Goal: Task Accomplishment & Management: Manage account settings

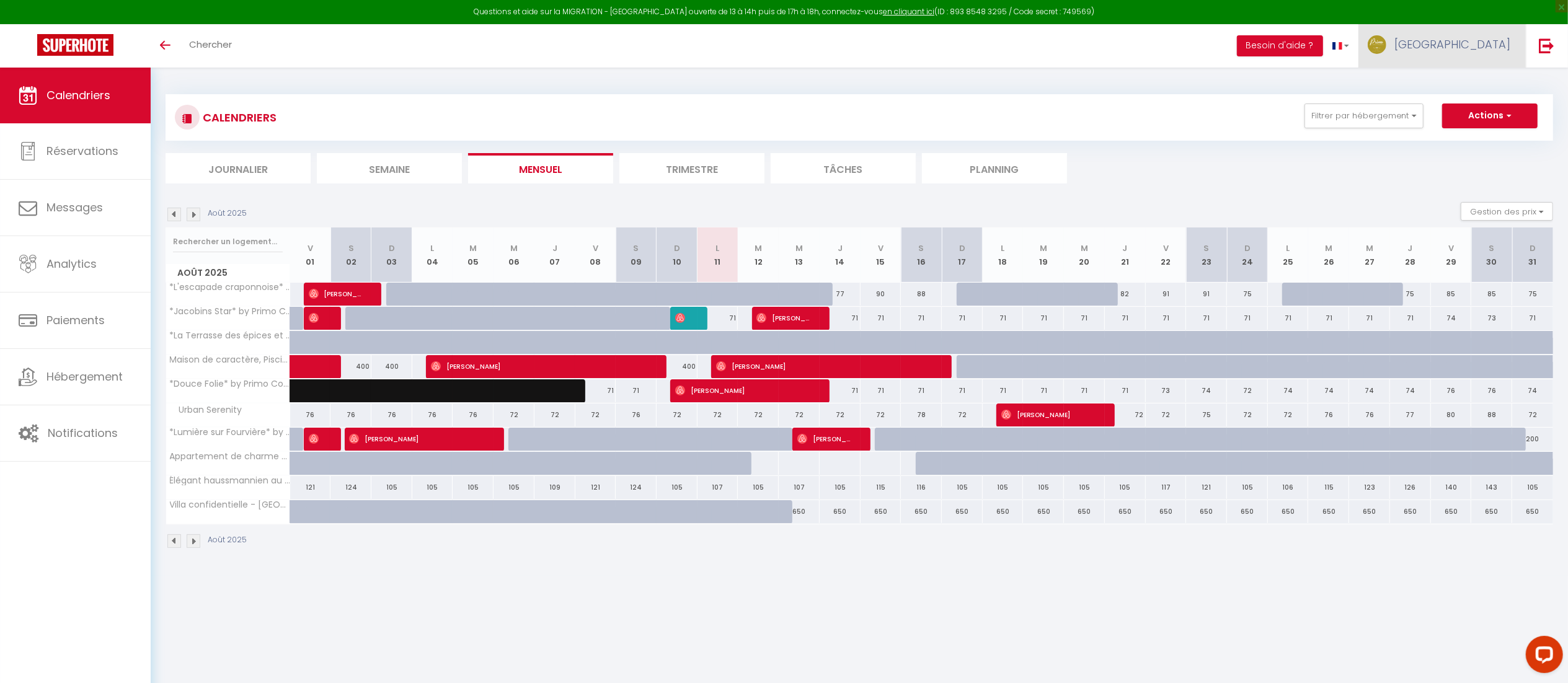
click at [1478, 49] on link "[GEOGRAPHIC_DATA]" at bounding box center [1441, 46] width 167 height 43
click at [1448, 76] on link "Paramètres" at bounding box center [1476, 86] width 92 height 21
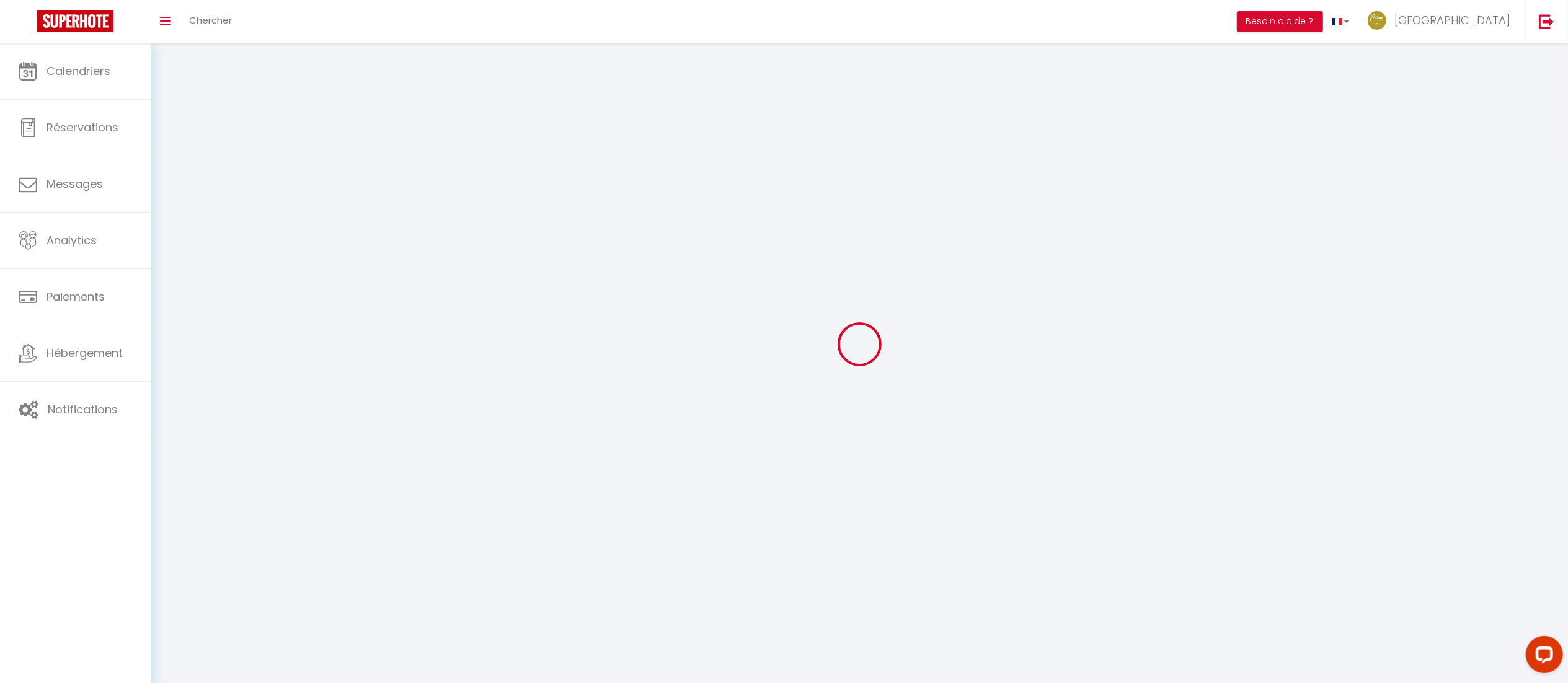
type input "[GEOGRAPHIC_DATA]"
type input "VESTA"
type input "0631447117"
type input "[STREET_ADDRESS]"
type input "69005"
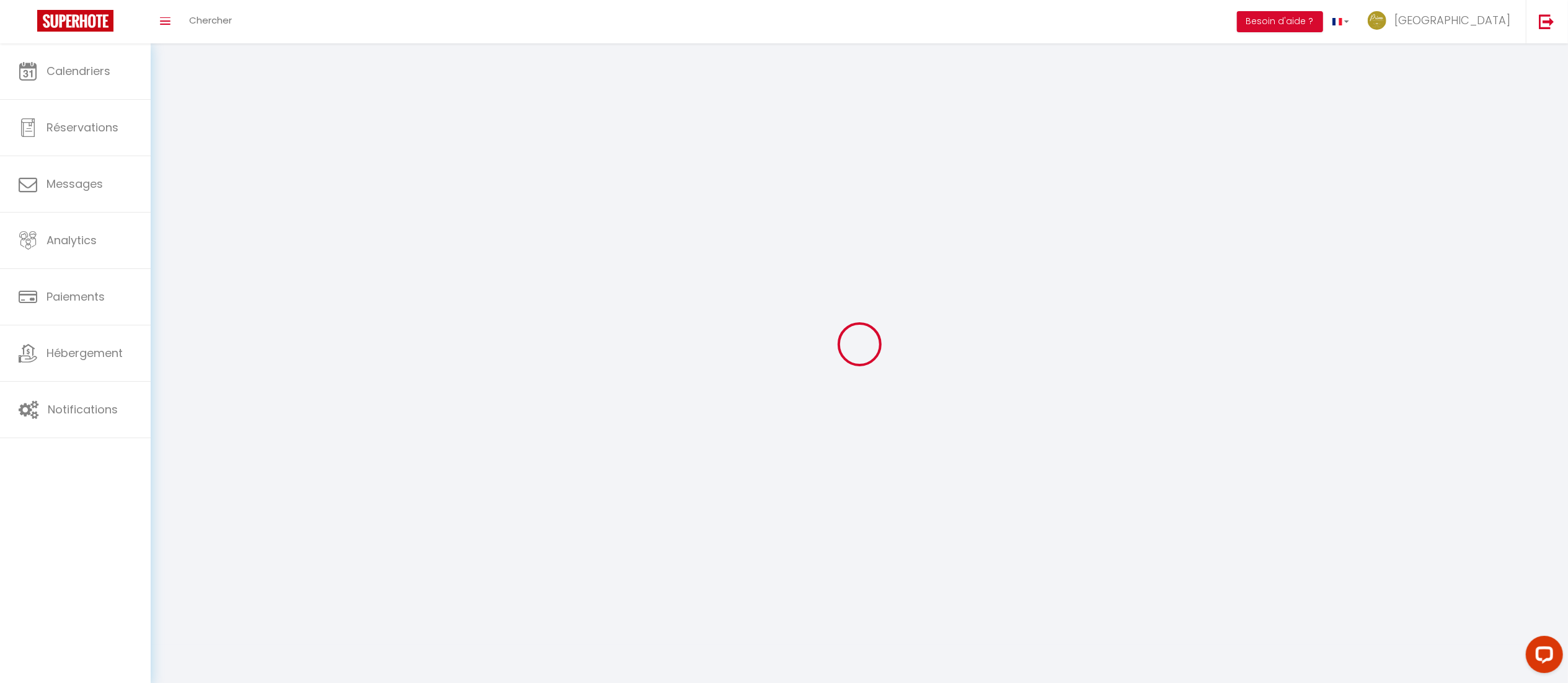
type input "[GEOGRAPHIC_DATA]"
type input "WszSs08I5f1fsyYv1ISlaLQRa"
type input "Wg4rePYoPezD2kX1feT7YTIAG"
type input "[URL][DOMAIN_NAME]"
select select "28"
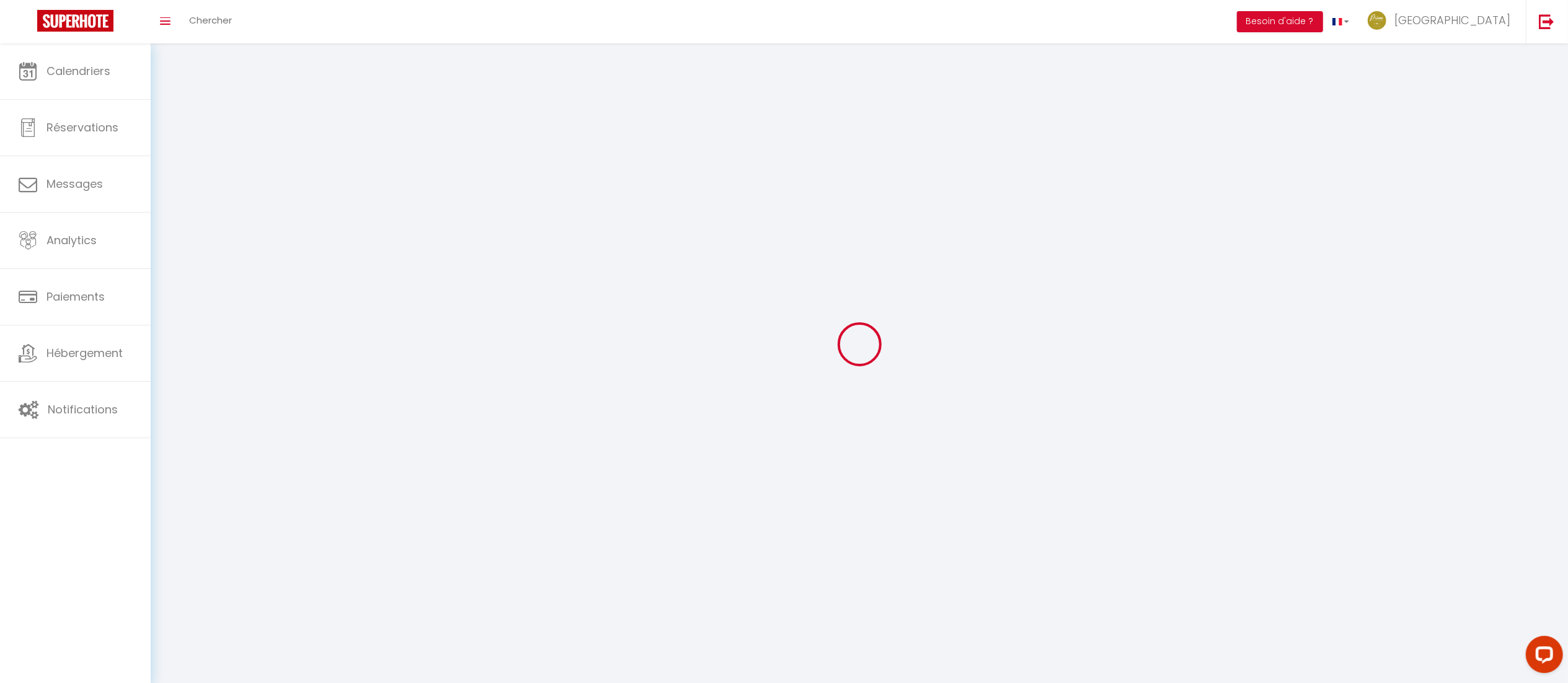
select select "fr"
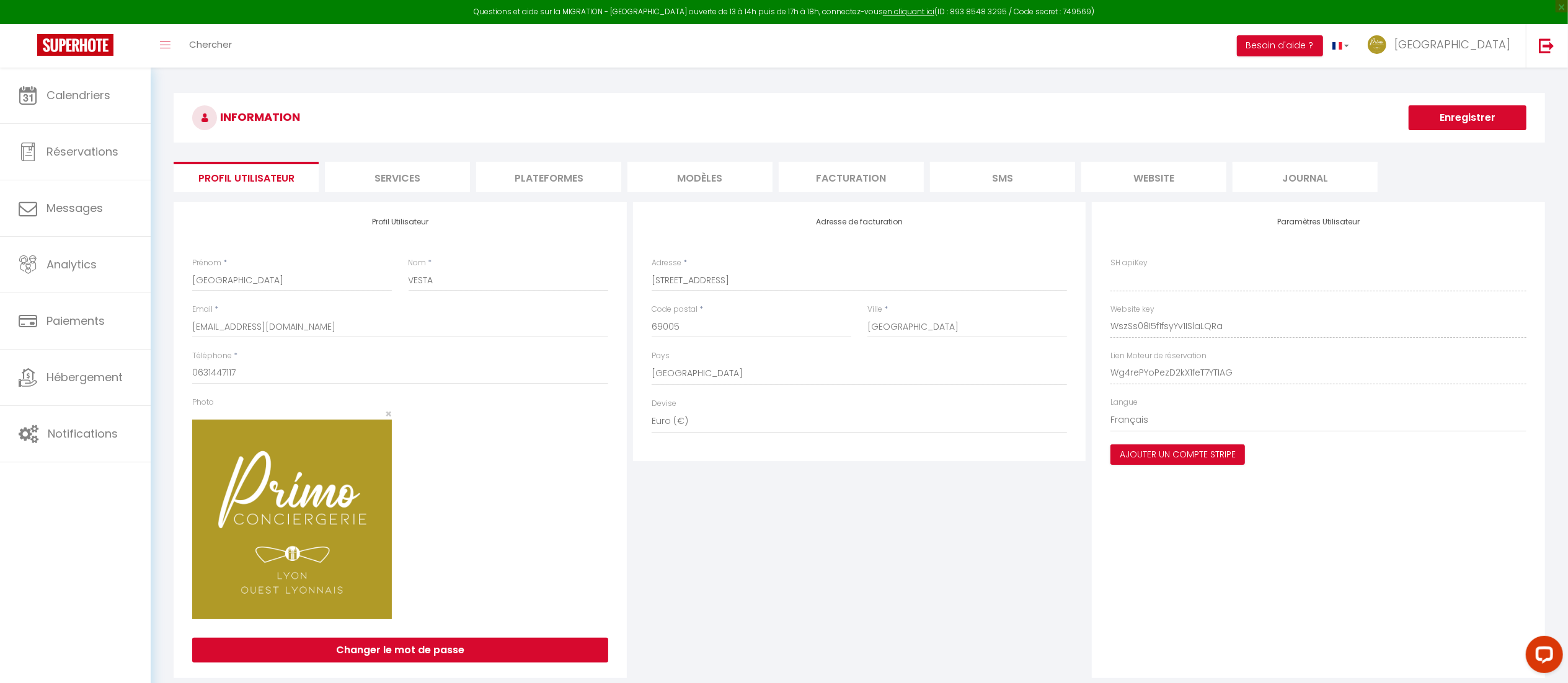
type input "WszSs08I5f1fsyYv1ISlaLQRa"
type input "Wg4rePYoPezD2kX1feT7YTIAG"
type input "[URL][DOMAIN_NAME]"
click at [541, 182] on li "Plateformes" at bounding box center [548, 176] width 145 height 30
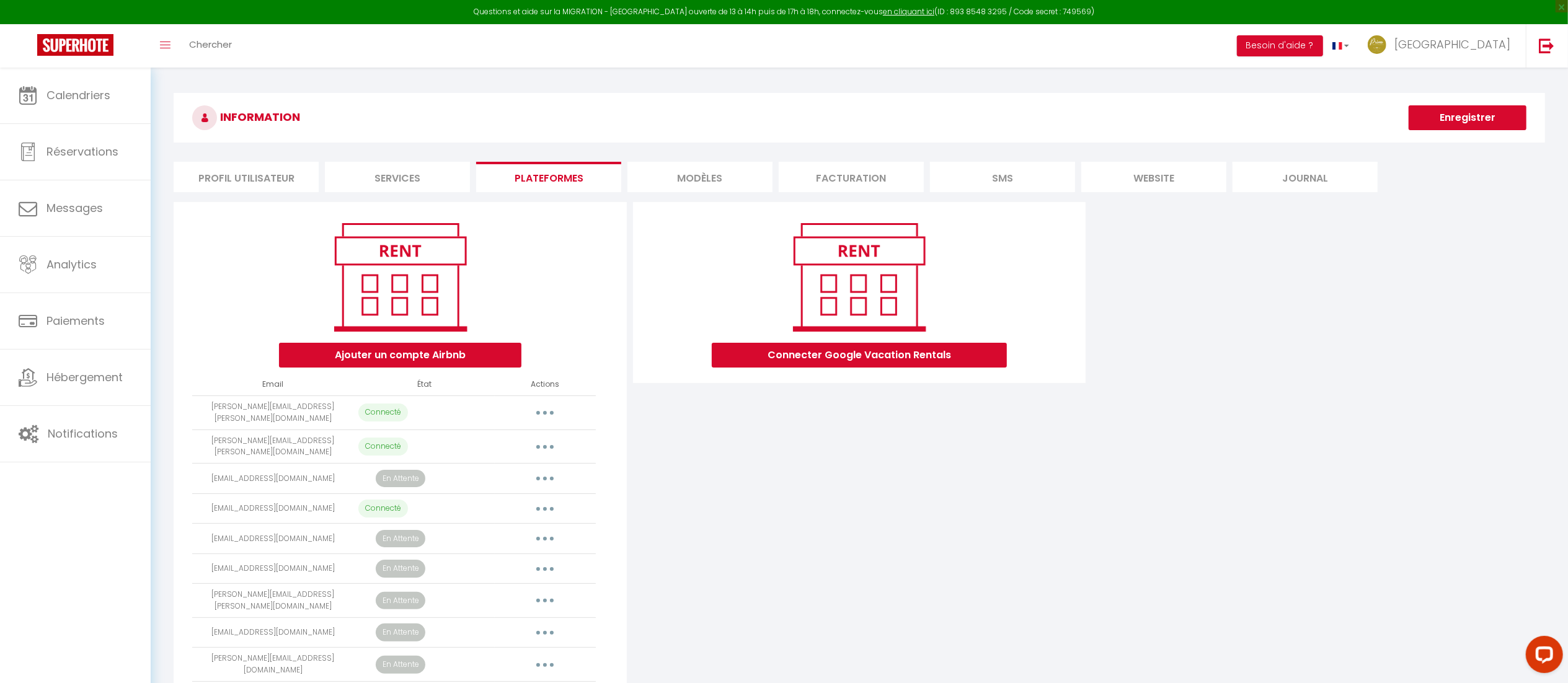
click at [1304, 384] on div "Ajouter un compte Airbnb Email État Actions audrey.varnier@primoconciergerie.fr…" at bounding box center [858, 486] width 1377 height 568
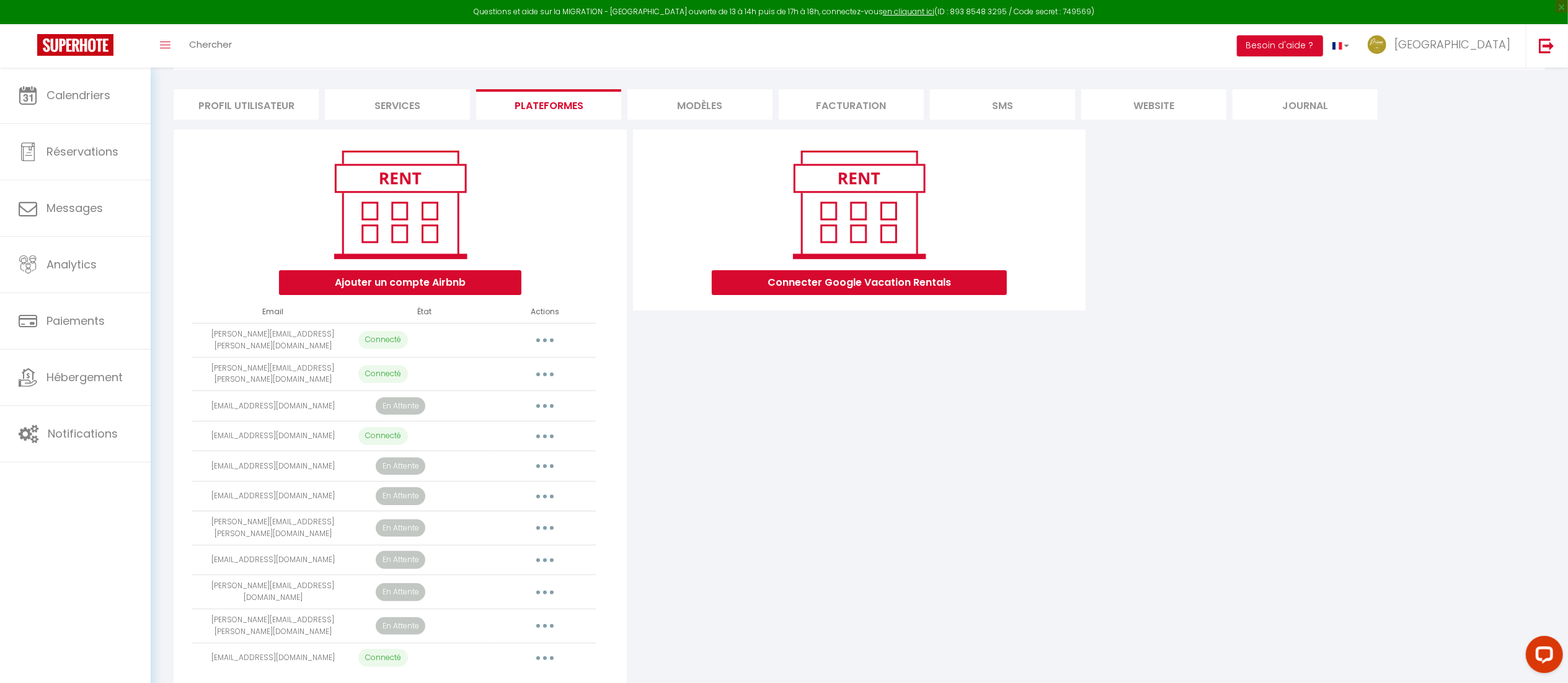
scroll to position [40, 0]
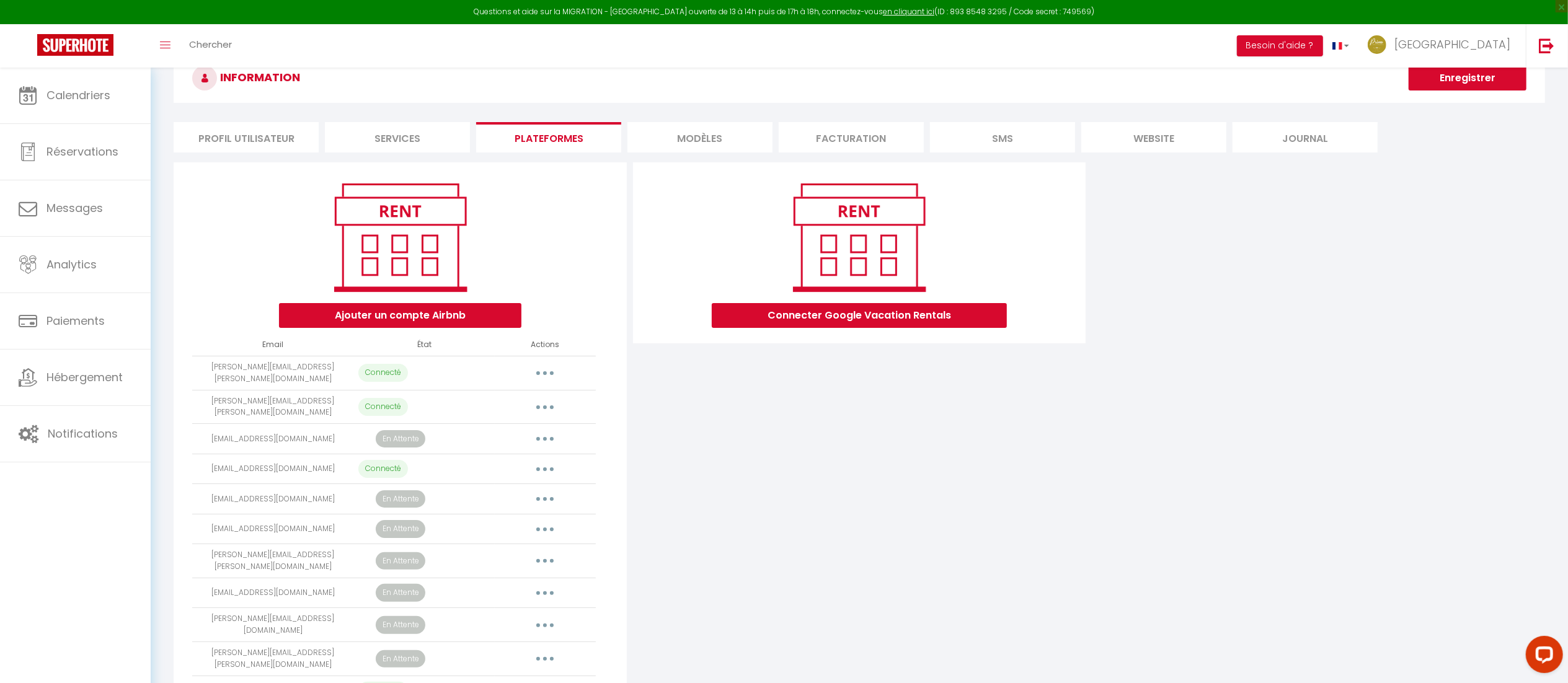
click at [1304, 384] on div "Ajouter un compte Airbnb Email État Actions audrey.varnier@primoconciergerie.fr…" at bounding box center [858, 446] width 1377 height 568
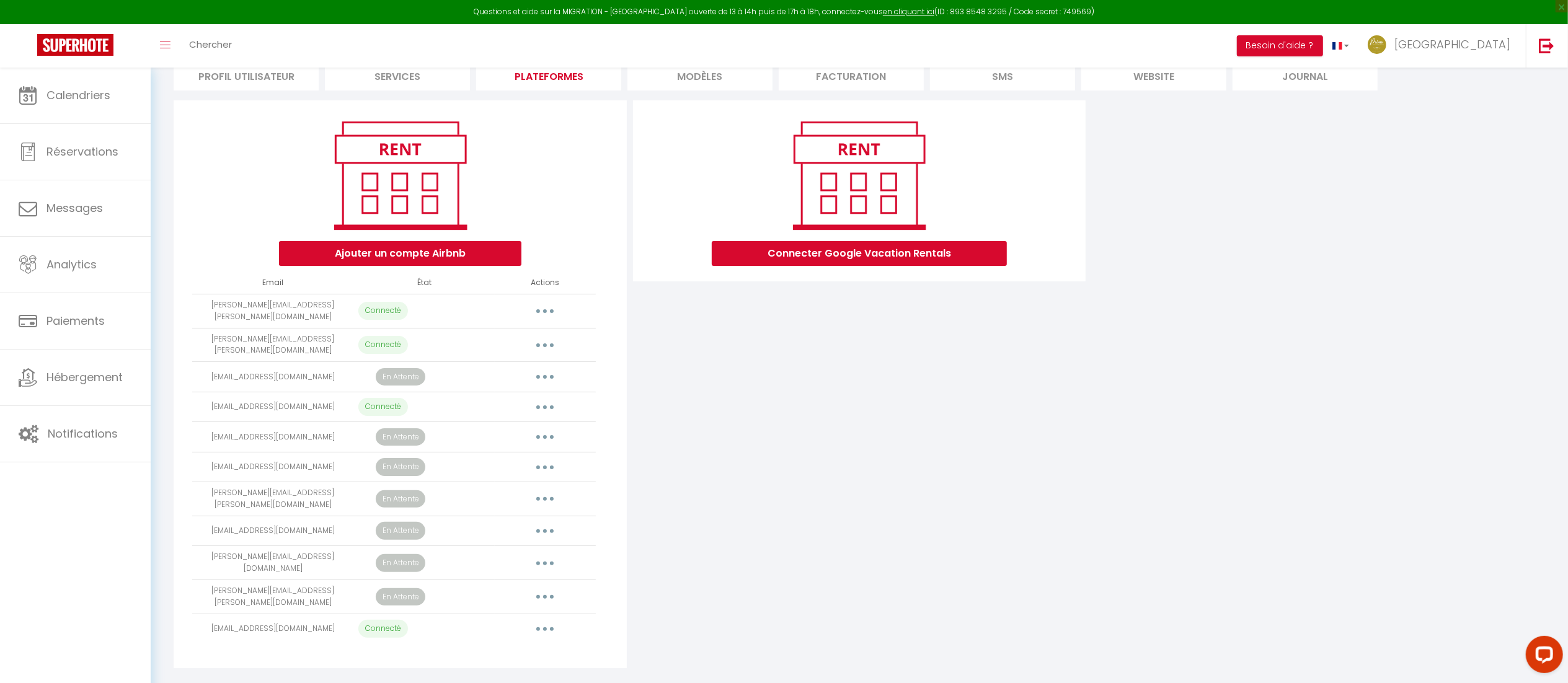
scroll to position [100, 0]
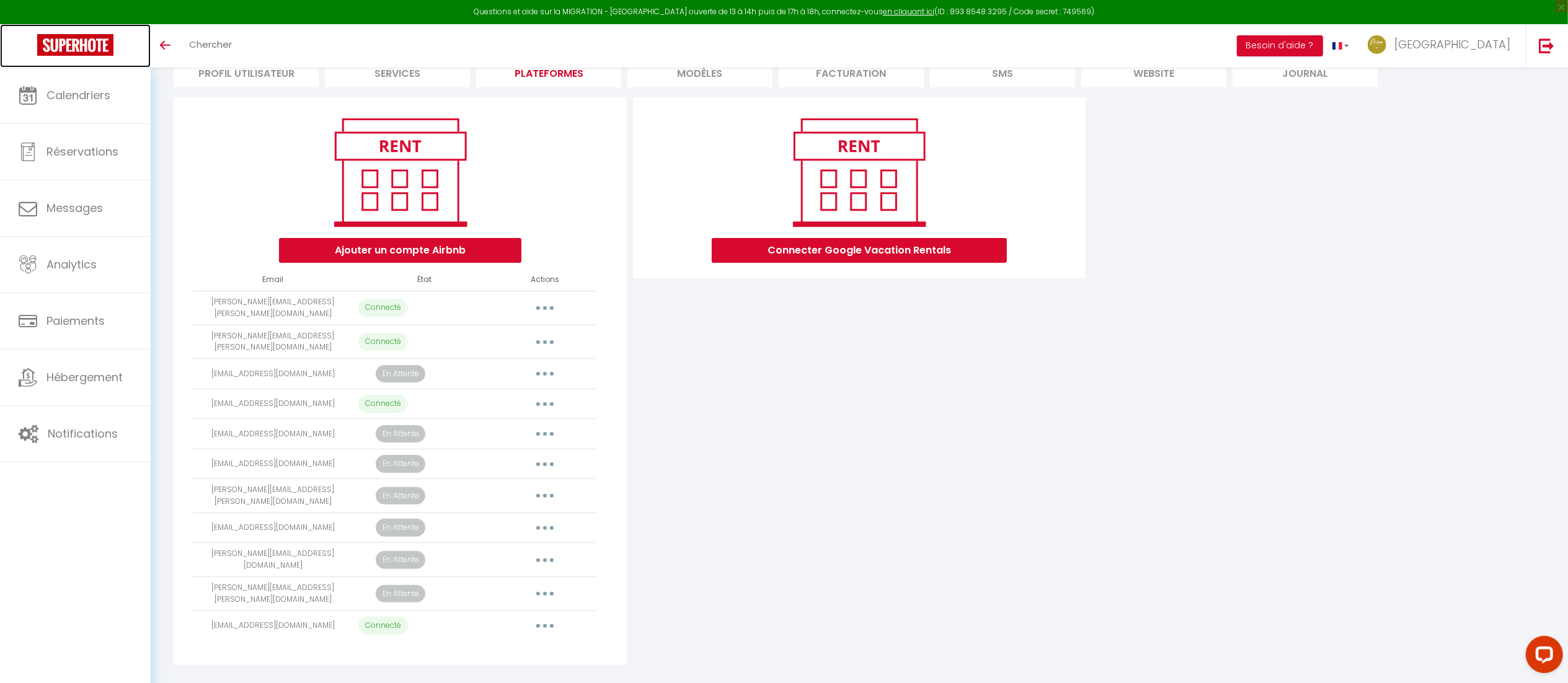
click at [95, 36] on img at bounding box center [75, 44] width 76 height 22
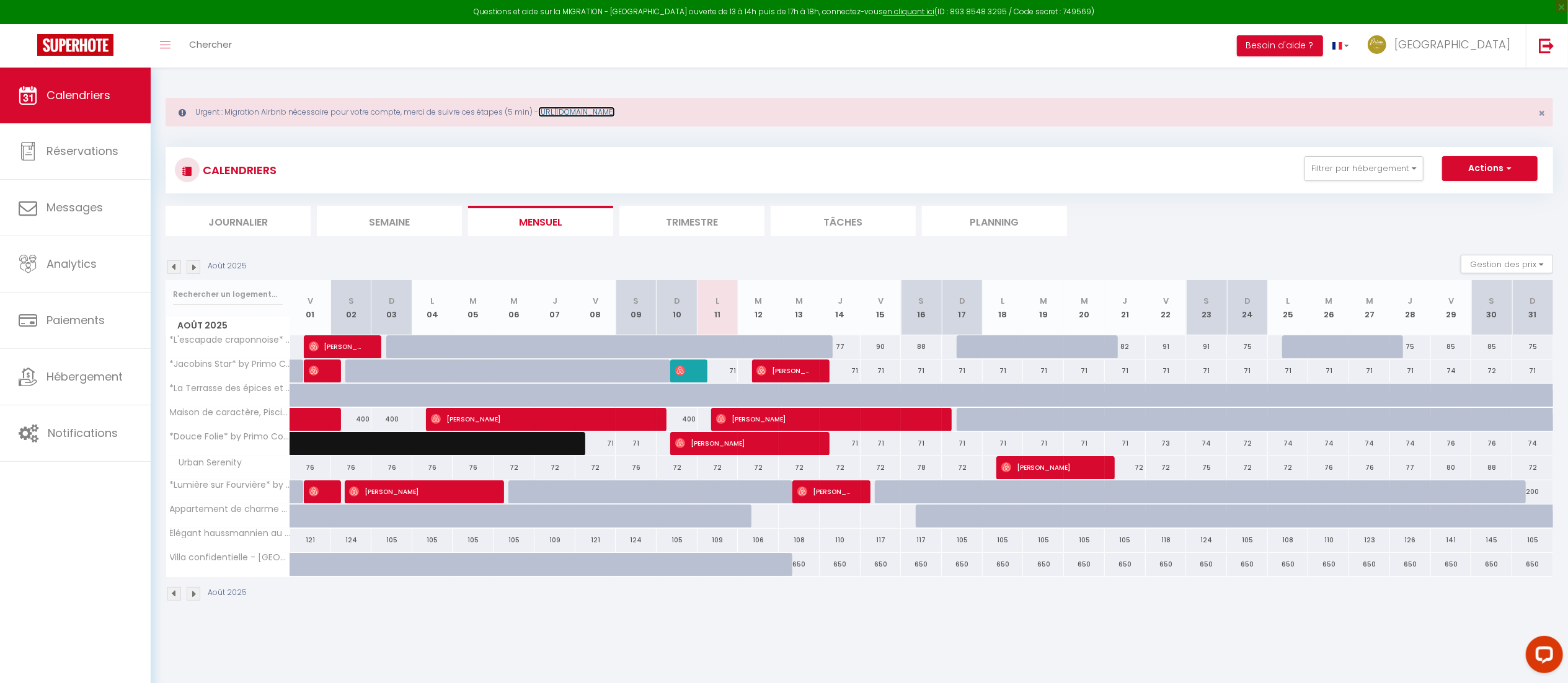
click at [615, 108] on link "[URL][DOMAIN_NAME]" at bounding box center [576, 112] width 77 height 10
click at [108, 378] on span "Hébergement" at bounding box center [85, 377] width 76 height 16
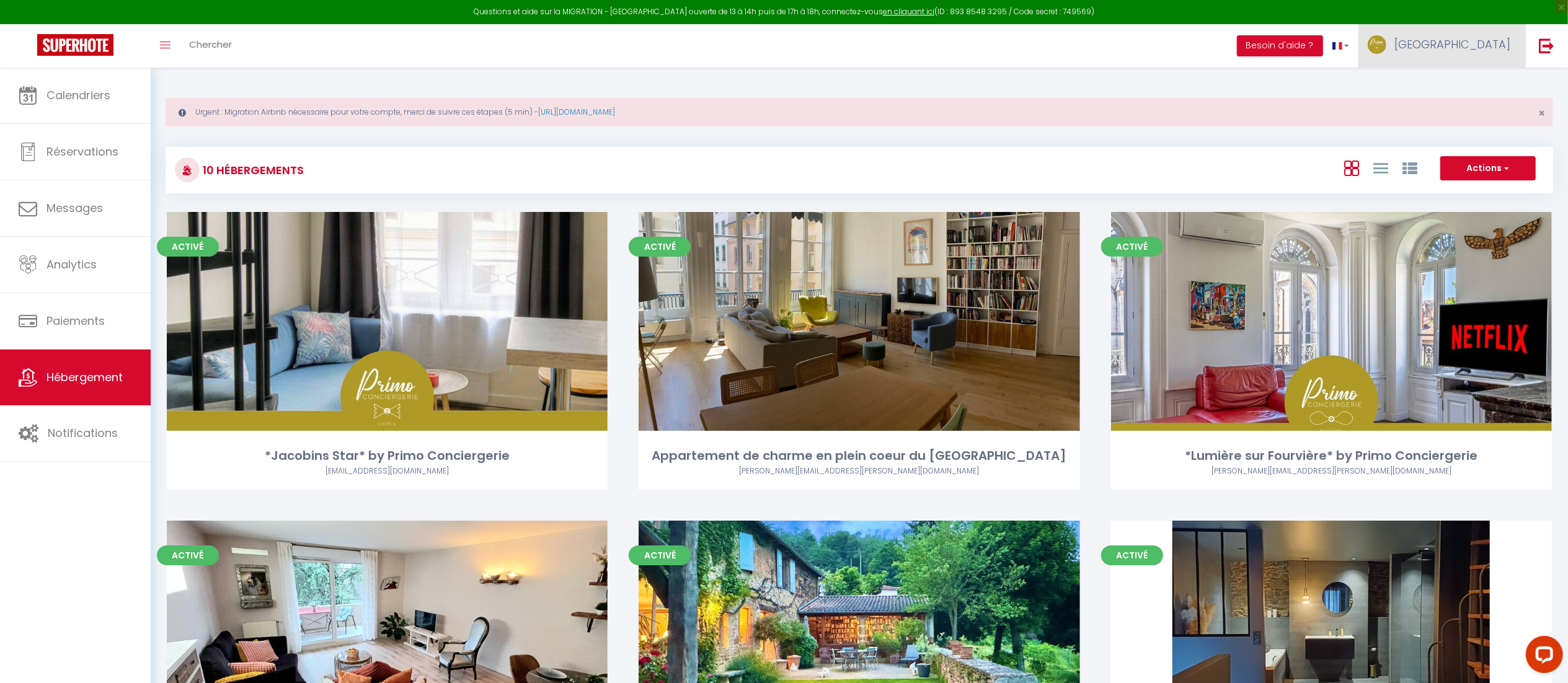
click at [1479, 53] on link "[GEOGRAPHIC_DATA]" at bounding box center [1441, 46] width 167 height 43
click at [1466, 86] on link "Paramètres" at bounding box center [1476, 86] width 92 height 21
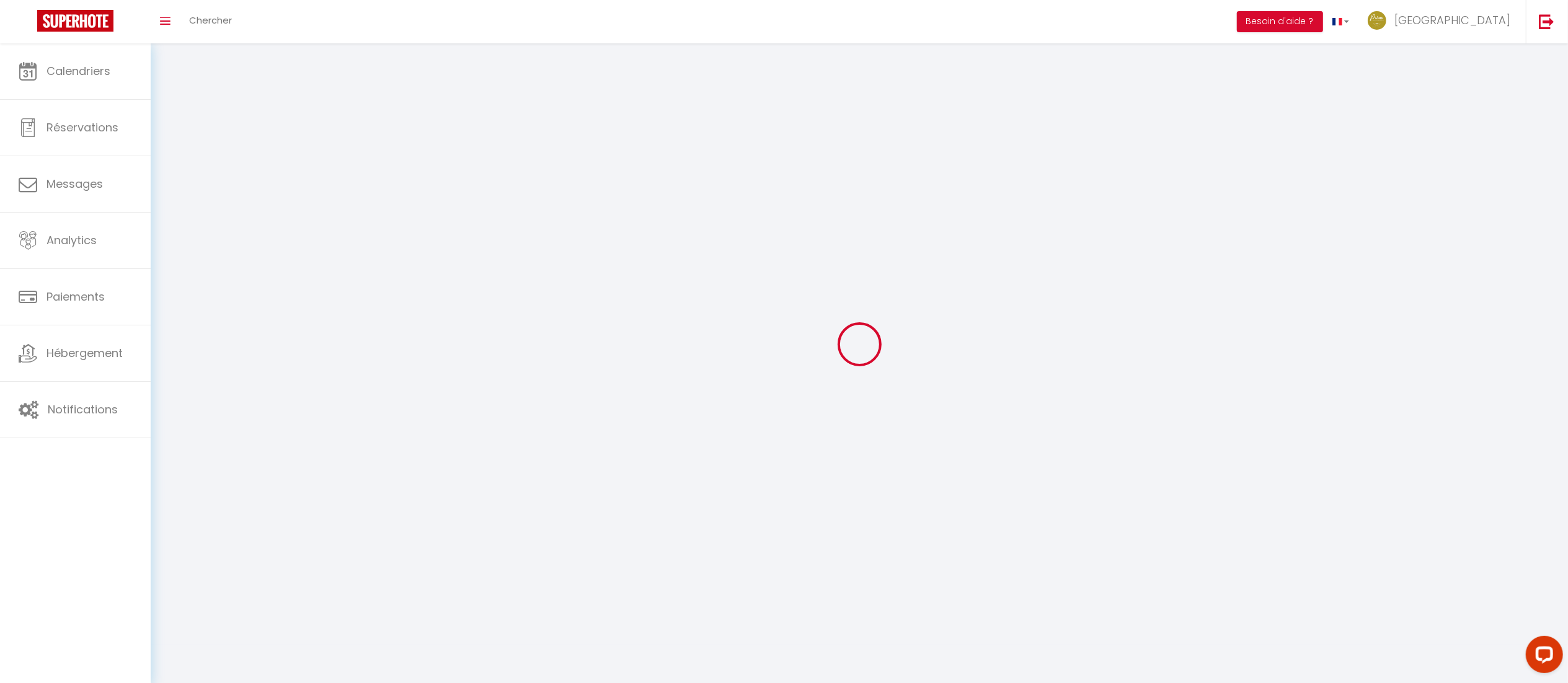
type input "[GEOGRAPHIC_DATA]"
type input "VESTA"
type input "0631447117"
type input "[STREET_ADDRESS]"
type input "69005"
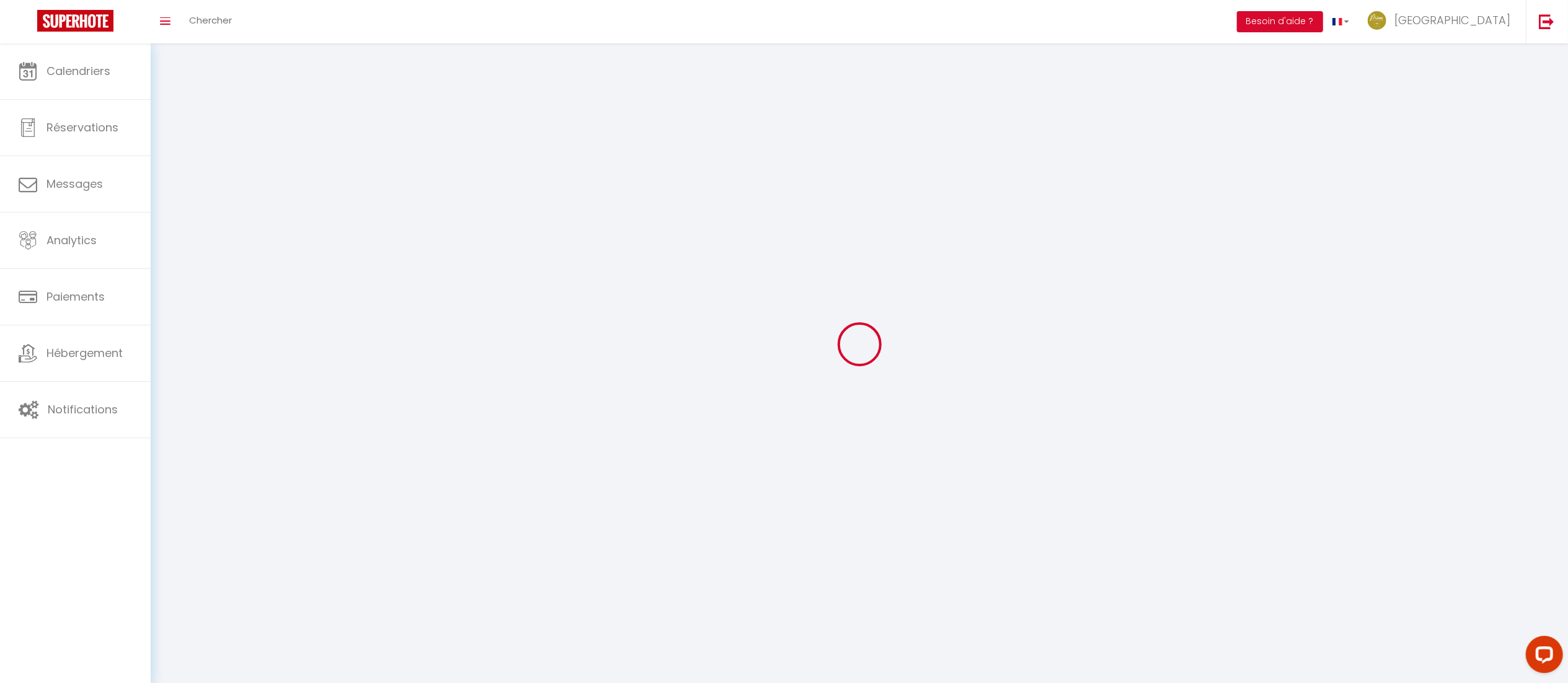
type input "[GEOGRAPHIC_DATA]"
type input "WszSs08I5f1fsyYv1ISlaLQRa"
type input "Wg4rePYoPezD2kX1feT7YTIAG"
type input "[URL][DOMAIN_NAME]"
type input "WszSs08I5f1fsyYv1ISlaLQRa"
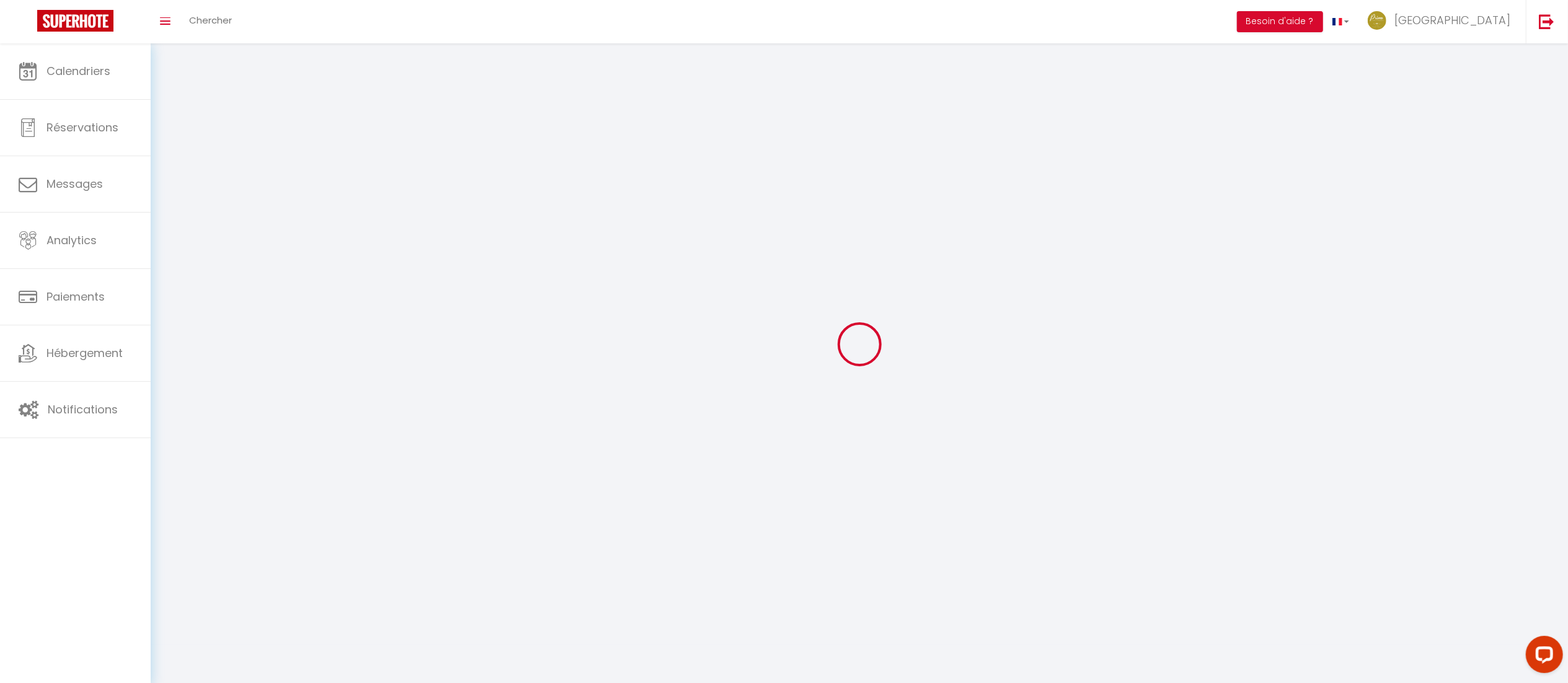
type input "Wg4rePYoPezD2kX1feT7YTIAG"
type input "[URL][DOMAIN_NAME]"
select select "28"
select select "fr"
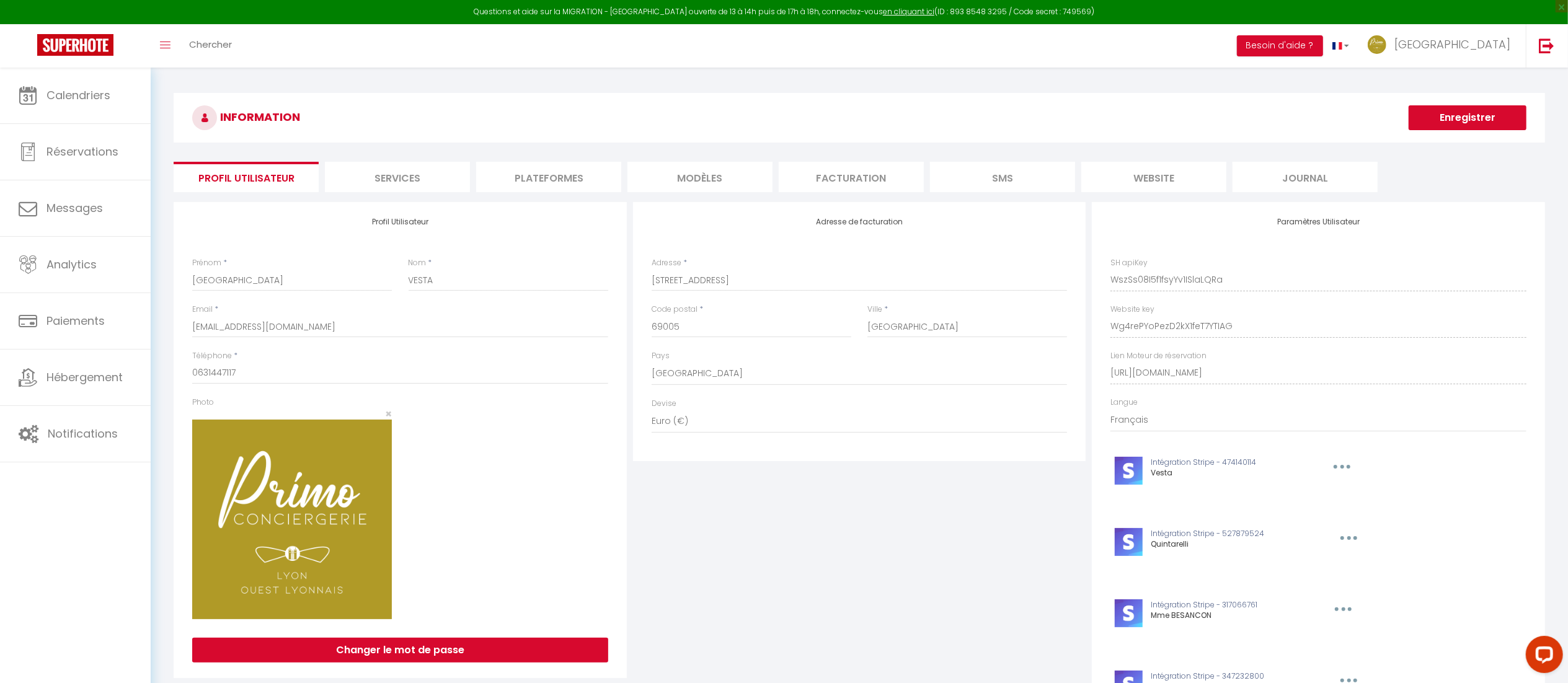
click at [535, 166] on li "Plateformes" at bounding box center [548, 176] width 145 height 30
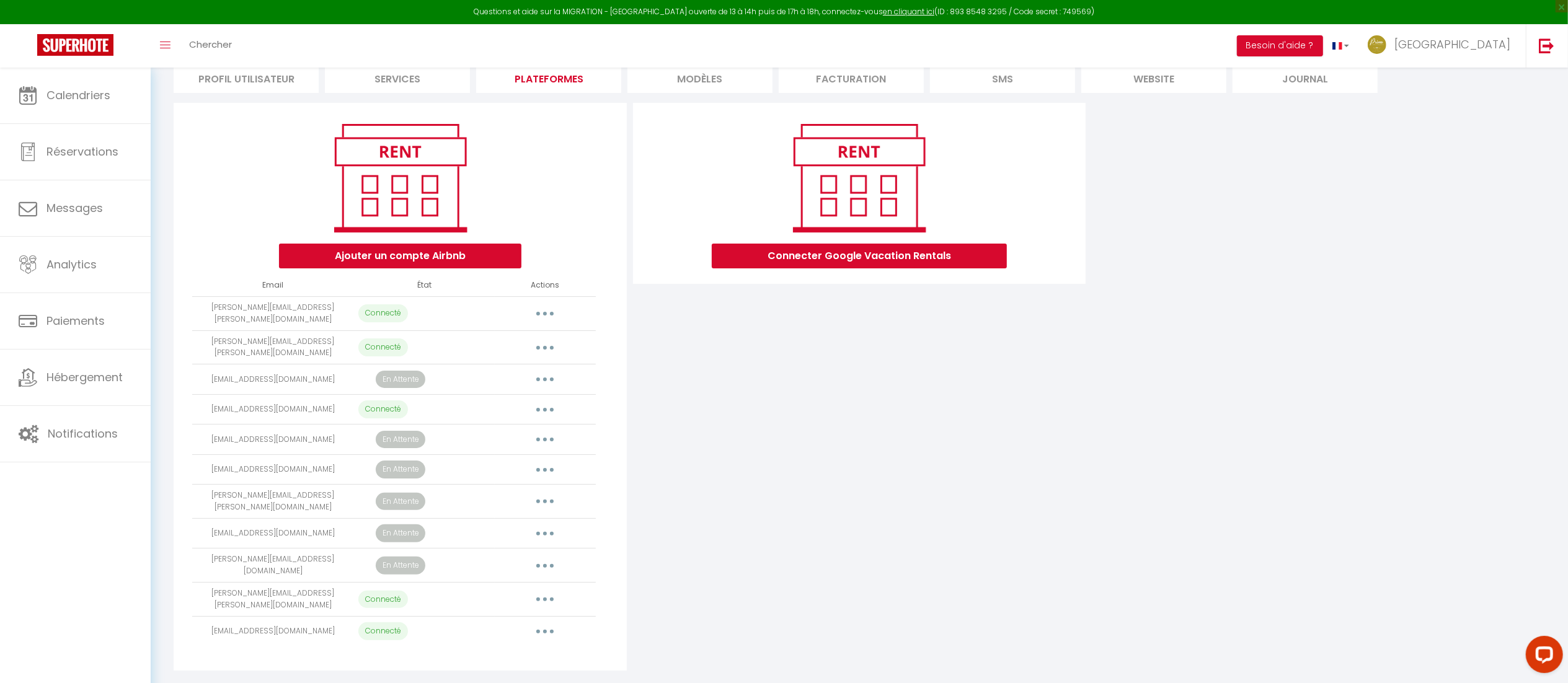
scroll to position [105, 0]
